Goal: Information Seeking & Learning: Check status

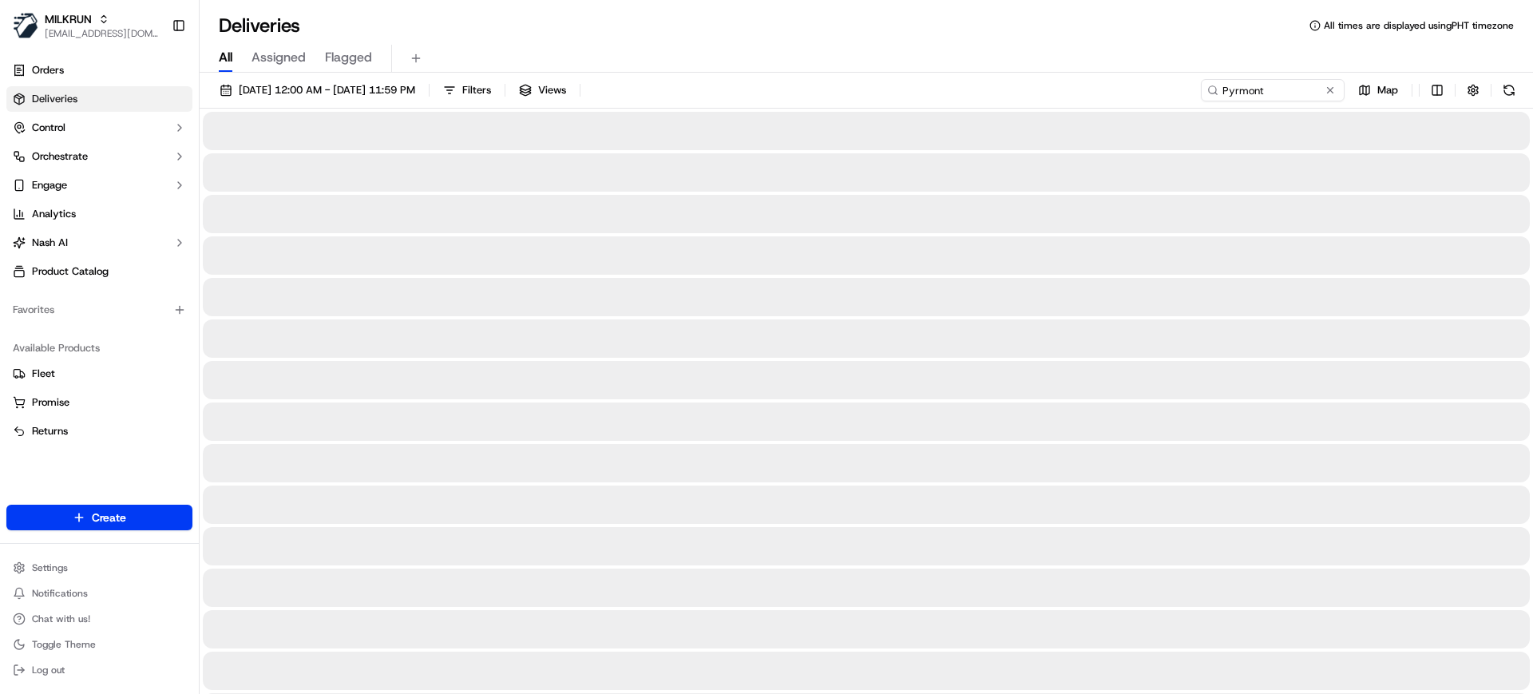
click at [227, 57] on span "All" at bounding box center [226, 57] width 14 height 19
click at [1249, 82] on input "Pyrmont" at bounding box center [1249, 90] width 192 height 22
paste input "[PERSON_NAME]"
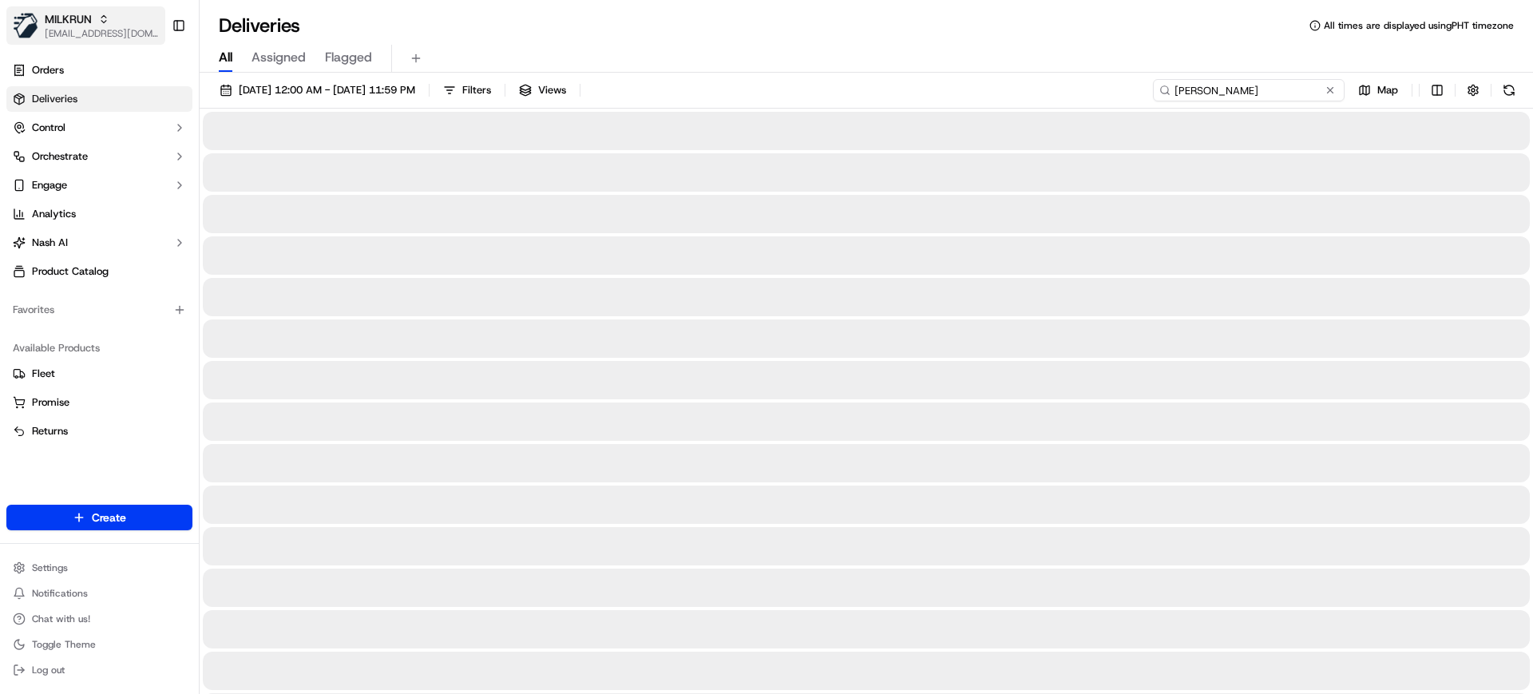
type input "[PERSON_NAME]"
click at [81, 27] on span "[EMAIL_ADDRESS][DOMAIN_NAME]" at bounding box center [102, 33] width 114 height 13
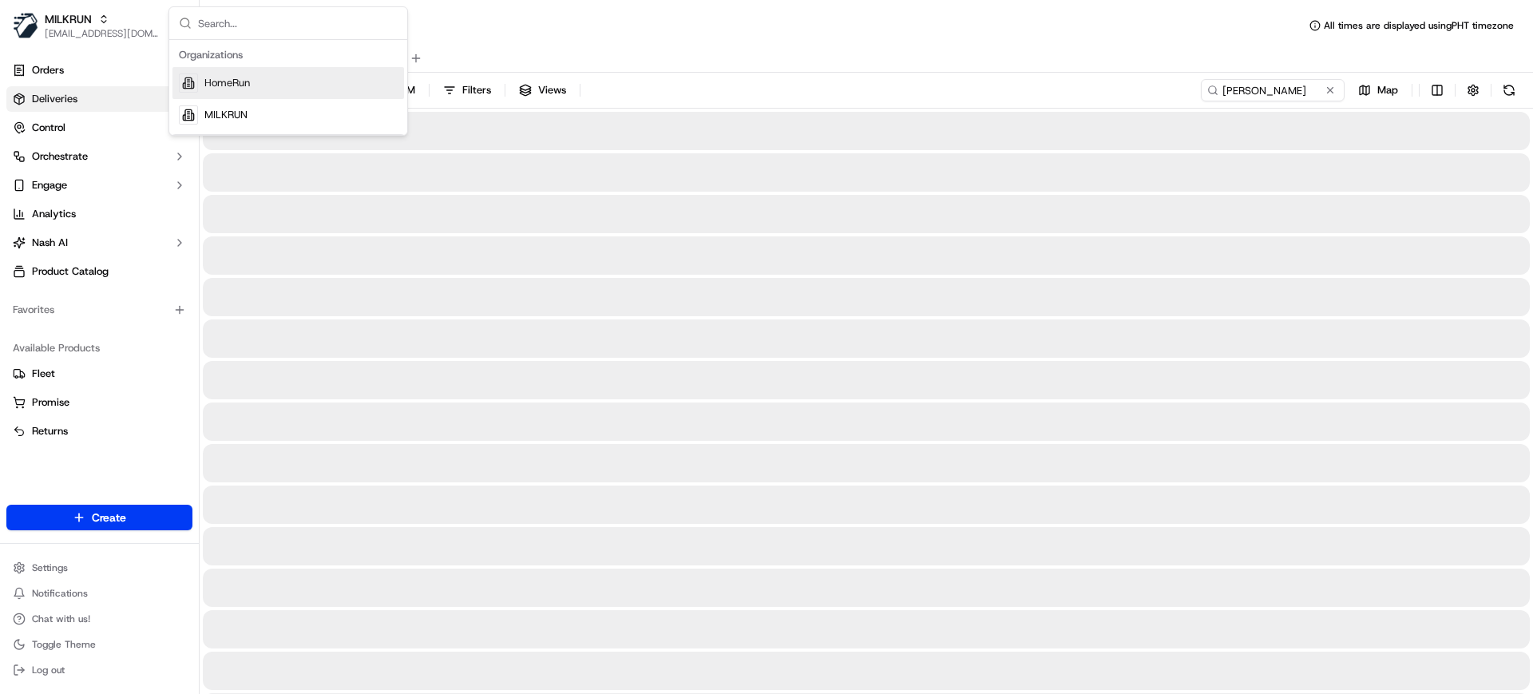
click at [217, 90] on div "HomeRun" at bounding box center [287, 83] width 231 height 32
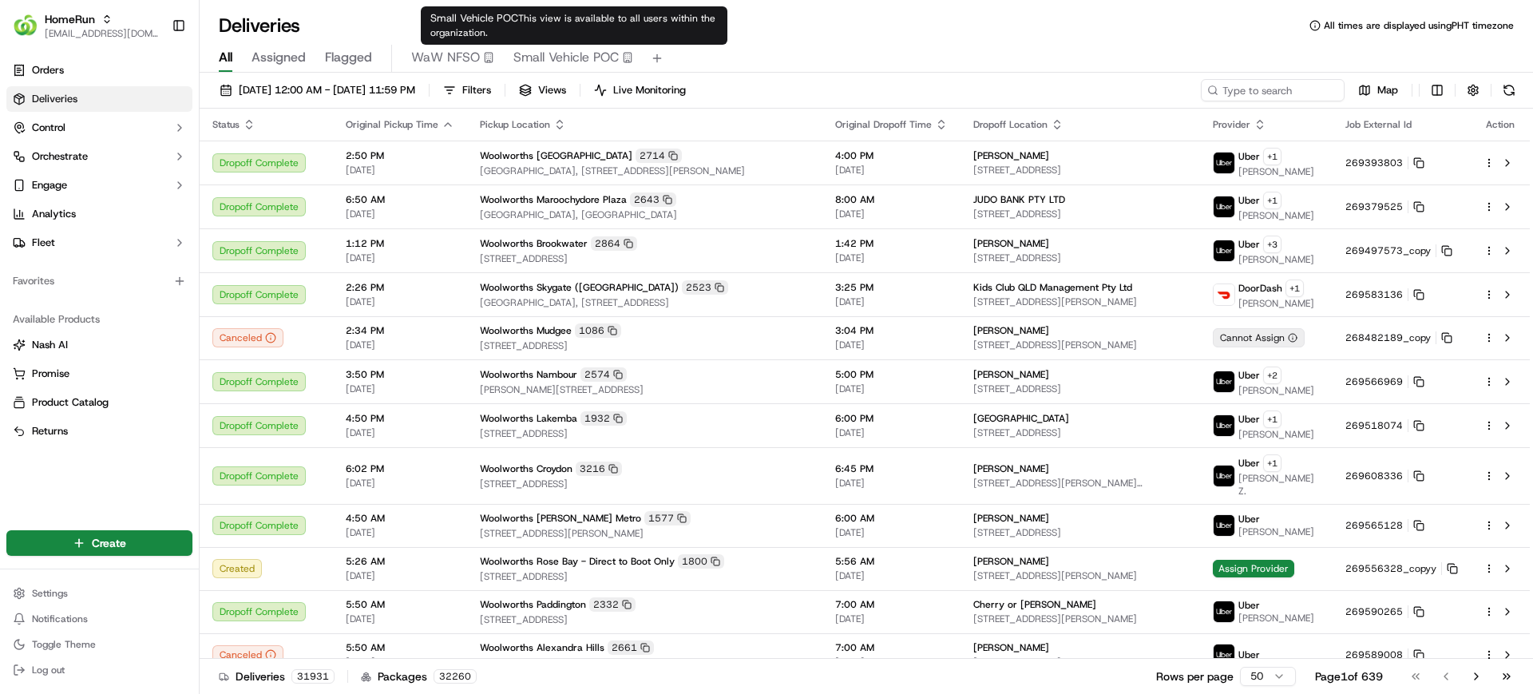
drag, startPoint x: 533, startPoint y: 60, endPoint x: 638, endPoint y: 72, distance: 105.2
click at [533, 60] on span "Small Vehicle POC" at bounding box center [565, 57] width 105 height 19
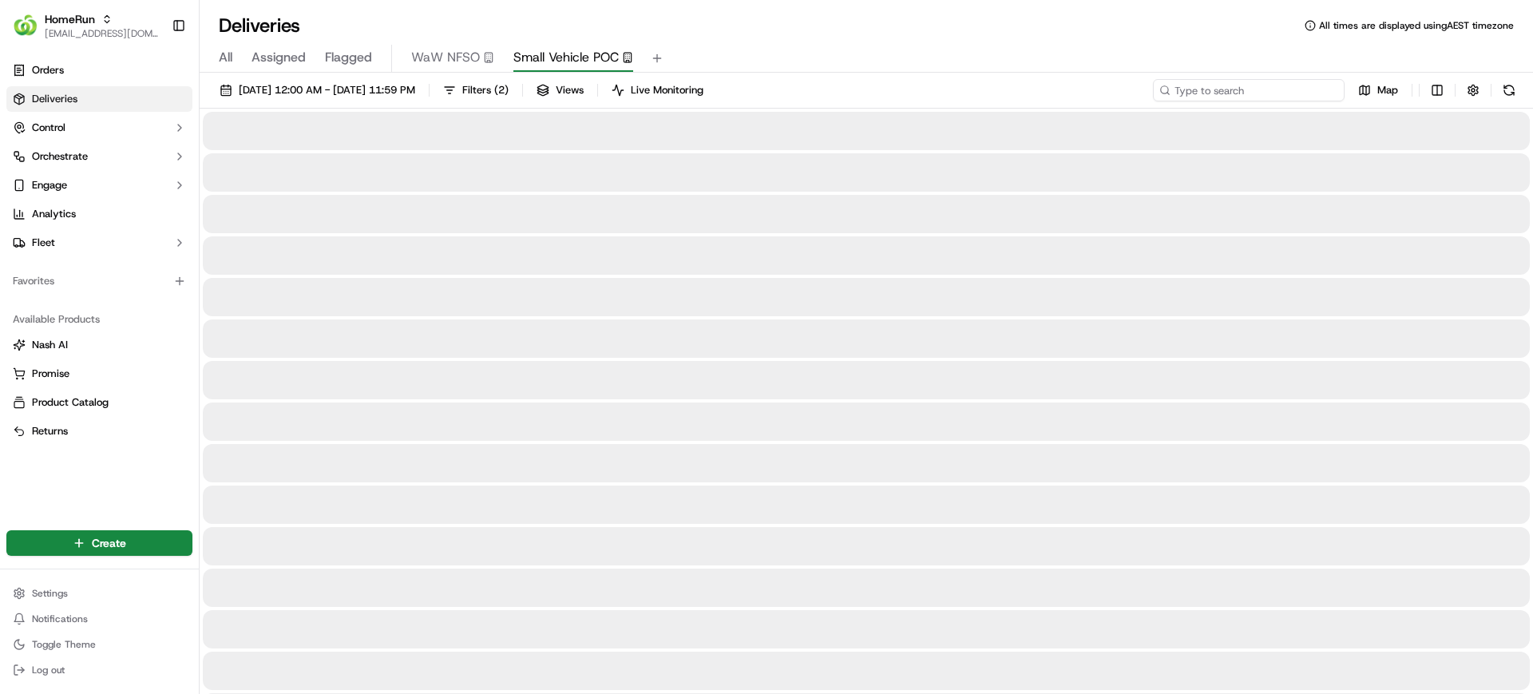
click at [1278, 87] on input at bounding box center [1249, 90] width 192 height 22
paste input "[PERSON_NAME]"
type input "[PERSON_NAME]"
